Goal: Check status: Check status

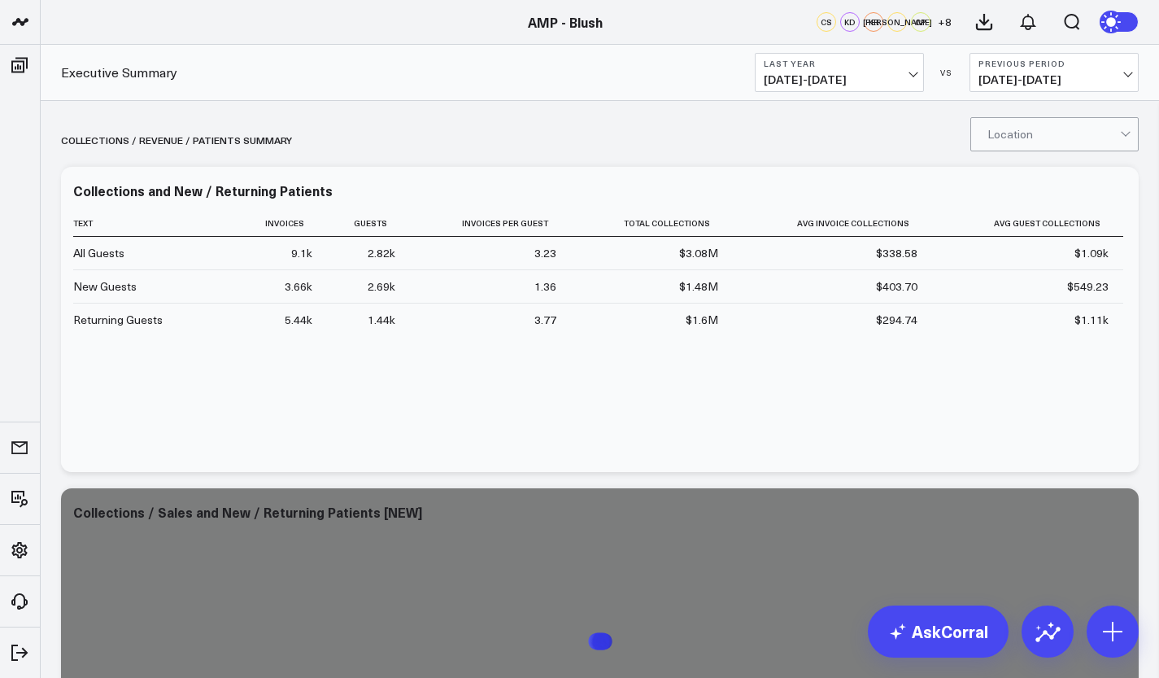
scroll to position [622, 0]
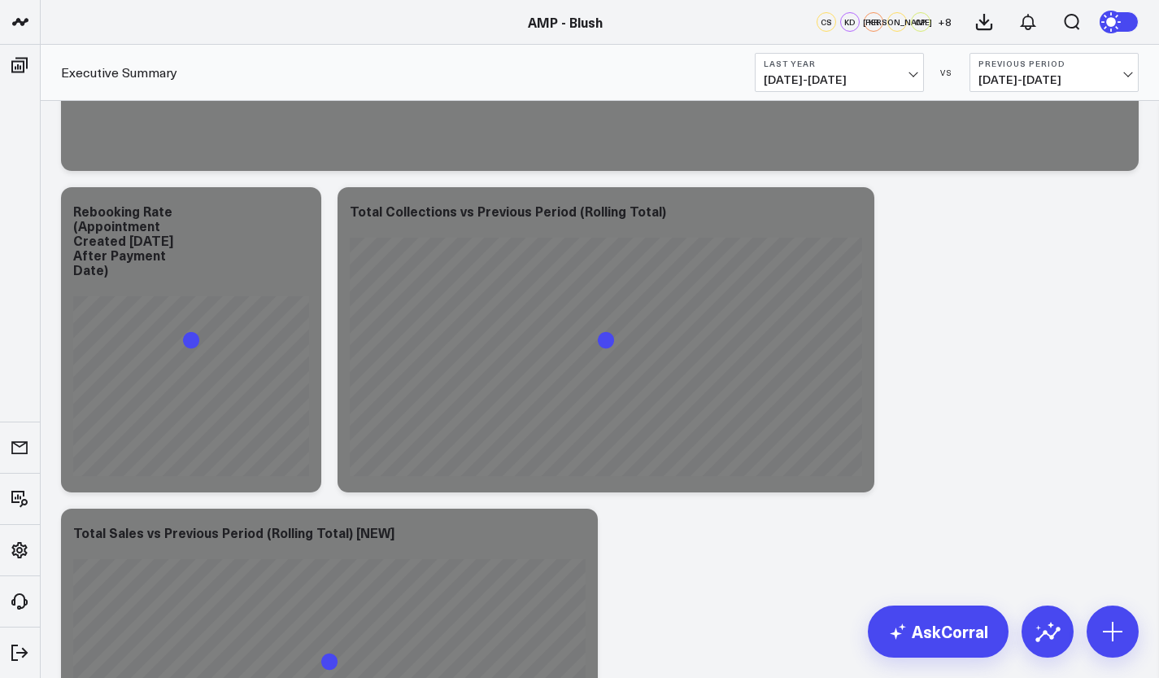
click at [94, 481] on link "AMP - Organization" at bounding box center [138, 480] width 195 height 44
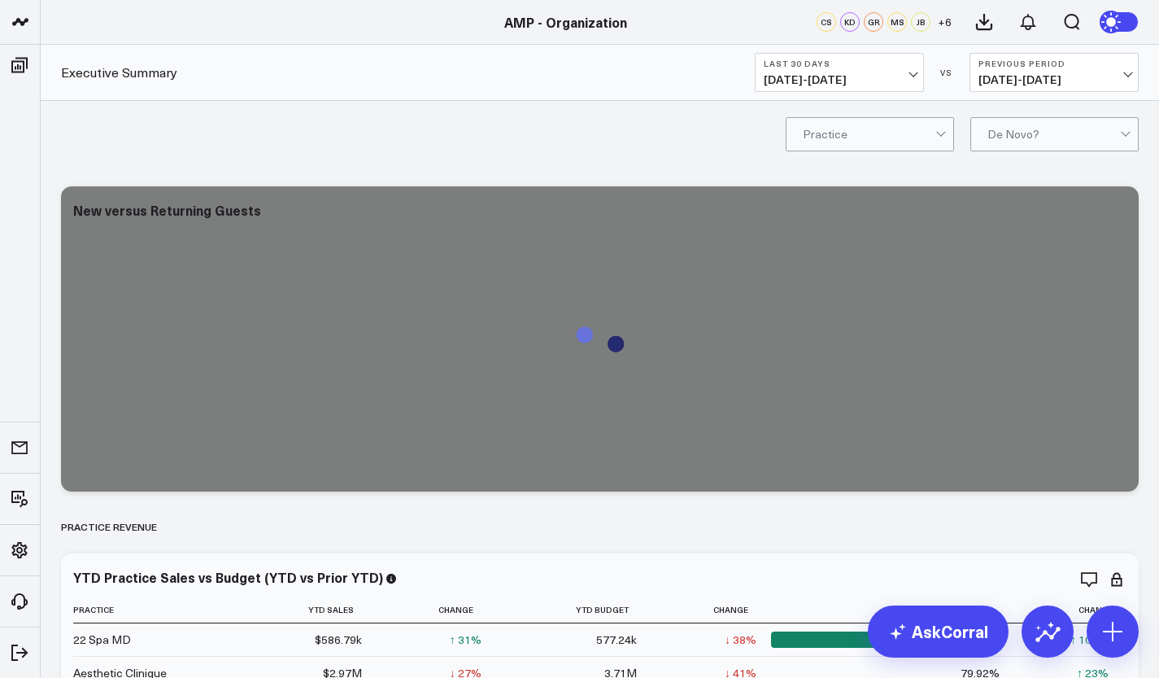
click at [840, 74] on span "07/17/25 - 08/15/25" at bounding box center [839, 79] width 151 height 13
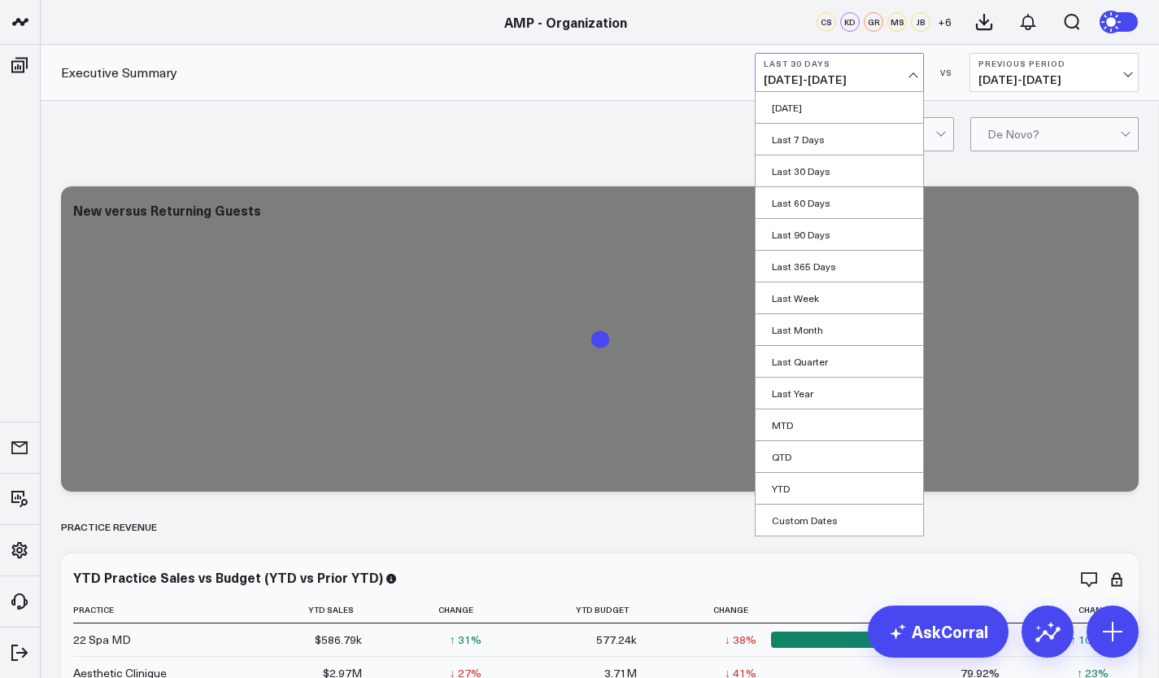
click at [805, 420] on link "MTD" at bounding box center [840, 424] width 168 height 31
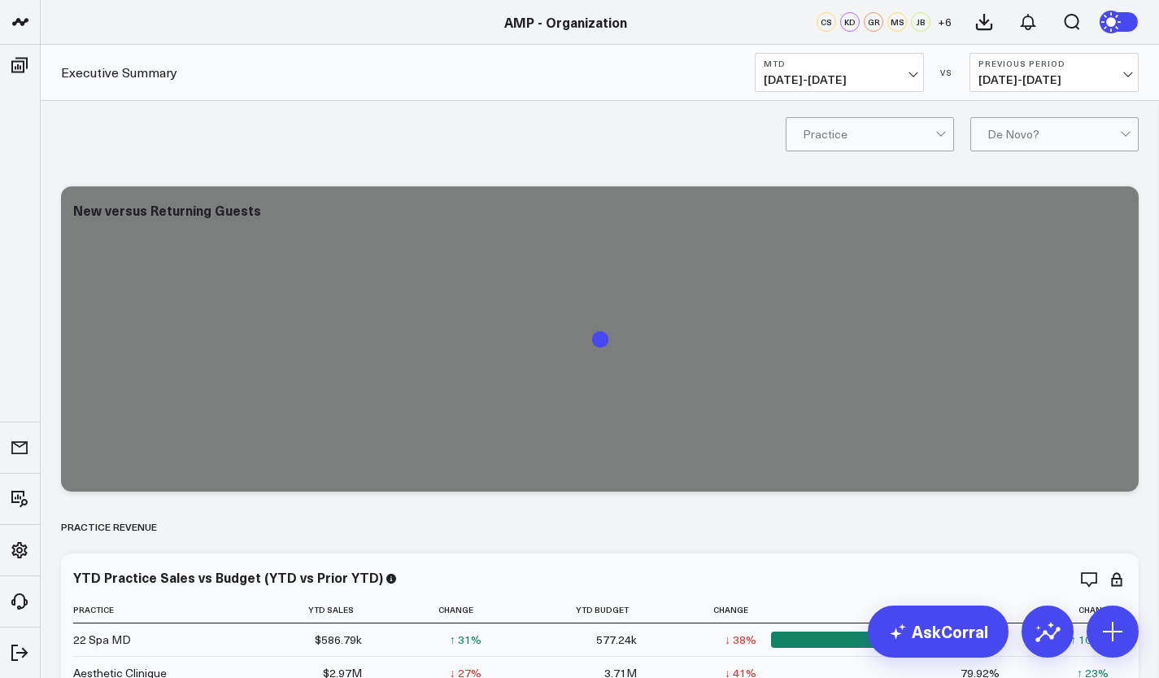
click at [1039, 69] on button "Previous Period 07/17/25 - 07/31/25" at bounding box center [1054, 72] width 169 height 39
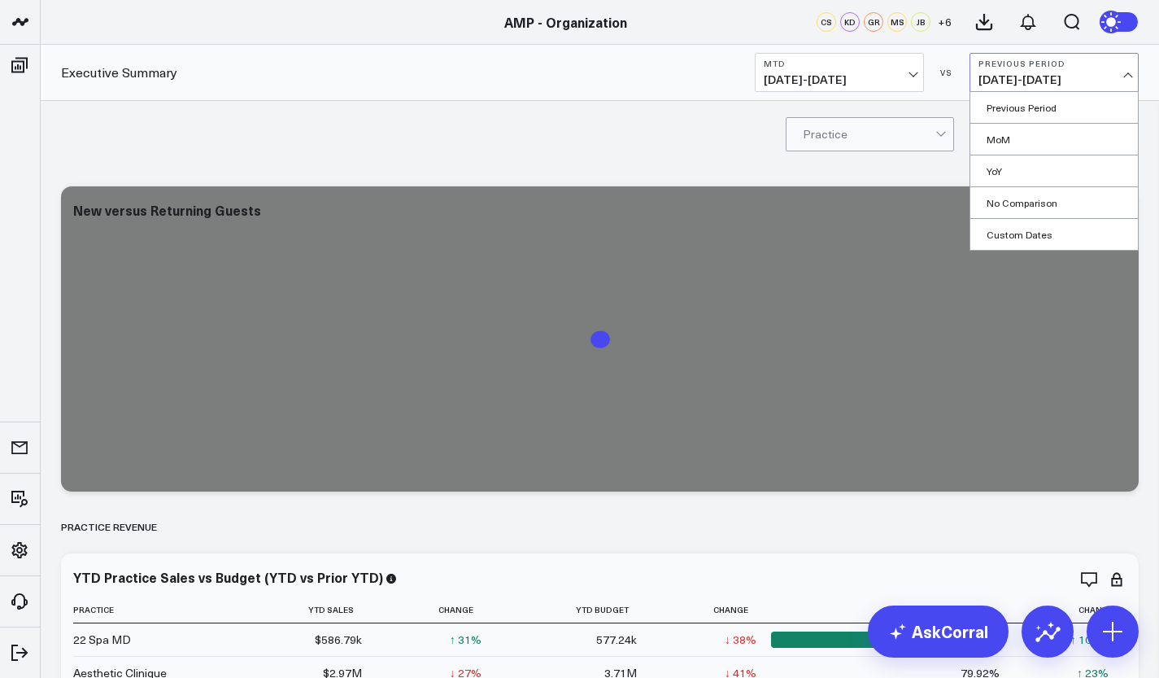
click at [1053, 173] on link "YoY" at bounding box center [1055, 170] width 168 height 31
